Goal: Find specific page/section: Find specific page/section

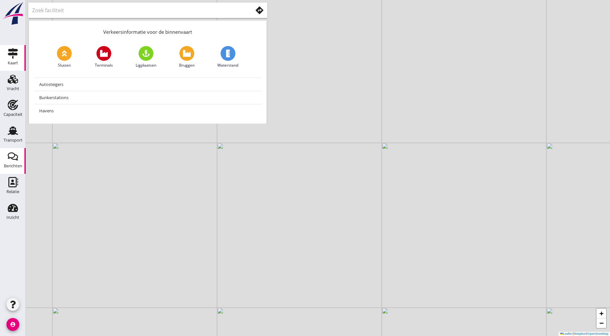
click at [17, 162] on div "Berichten" at bounding box center [13, 165] width 18 height 9
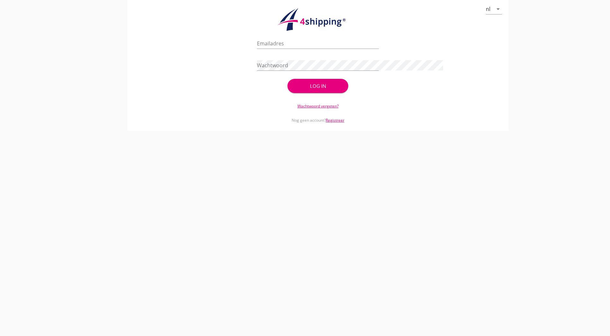
click at [18, 88] on main "cancel You are impersonating another user. nl arrow_drop_down check_circle Uw a…" at bounding box center [305, 168] width 610 height 336
type input "[PERSON_NAME][EMAIL_ADDRESS][DOMAIN_NAME]"
click at [338, 83] on div "Log in" at bounding box center [318, 85] width 41 height 7
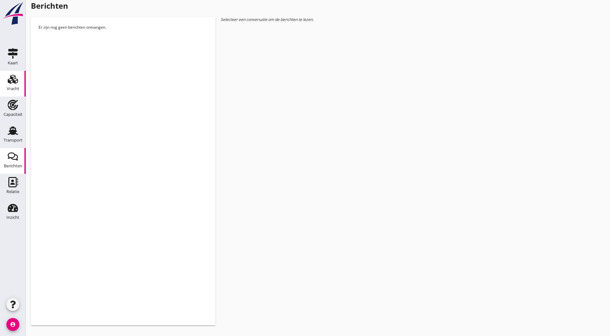
click at [5, 77] on link "Vracht Vracht" at bounding box center [13, 84] width 26 height 26
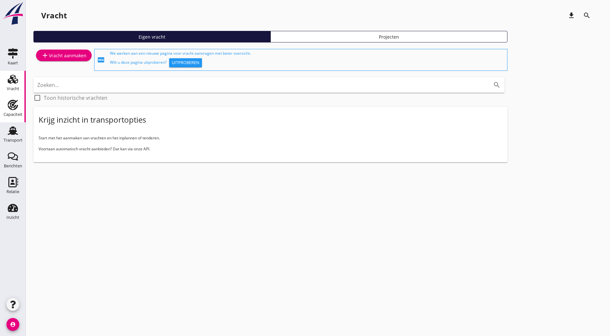
click at [13, 107] on icon "Capaciteit" at bounding box center [13, 105] width 10 height 10
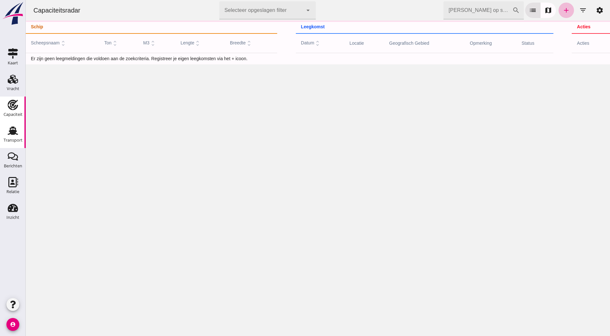
click at [14, 137] on div "Transport" at bounding box center [13, 140] width 19 height 9
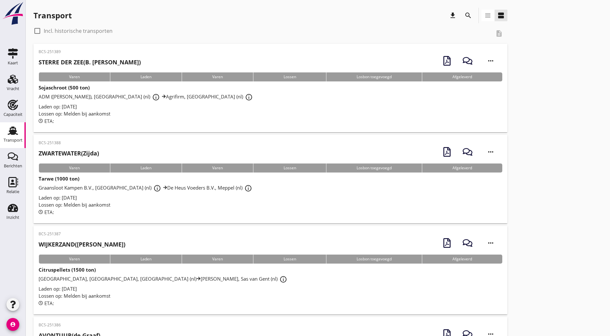
click at [464, 18] on icon "search" at bounding box center [468, 16] width 8 height 8
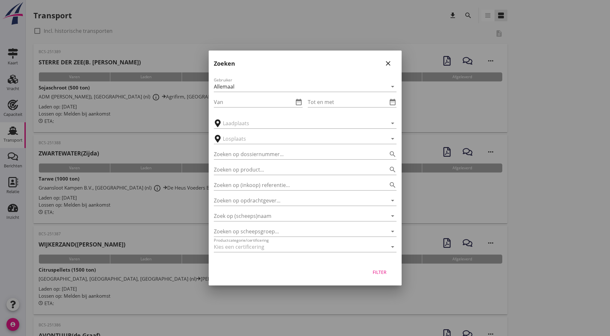
click at [267, 222] on div "Gebruiker Allemaal arrow_drop_down Van date_range Tot en met date_range arrow_d…" at bounding box center [305, 166] width 193 height 190
click at [268, 219] on input "Zoek op (scheeps)naam" at bounding box center [296, 216] width 165 height 10
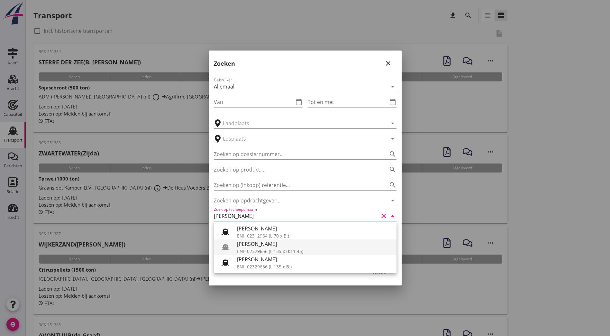
click at [264, 248] on div "ENI: 02329656 (L:135 x B:11.45)" at bounding box center [314, 251] width 154 height 7
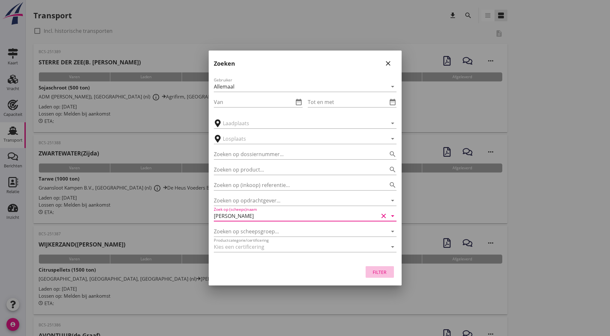
click at [385, 271] on div "Filter" at bounding box center [380, 271] width 18 height 7
type input "[PERSON_NAME]"
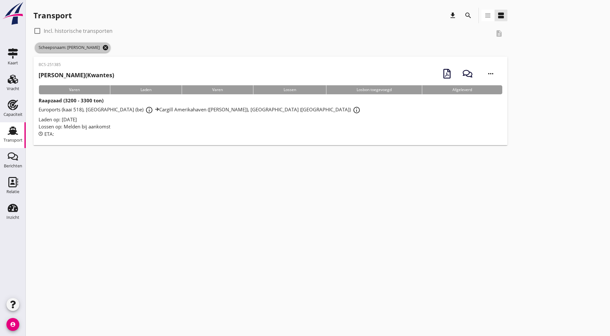
click at [103, 47] on icon "cancel" at bounding box center [105, 47] width 6 height 6
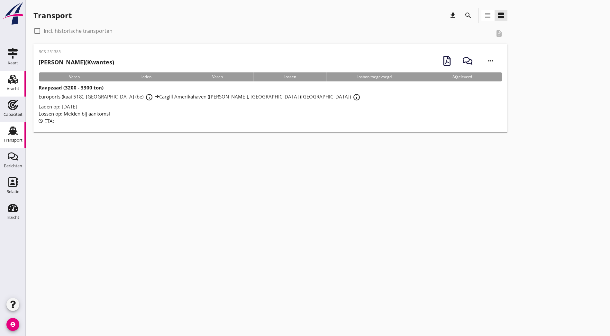
click at [10, 74] on icon "Vracht" at bounding box center [13, 79] width 10 height 10
